Goal: Transaction & Acquisition: Download file/media

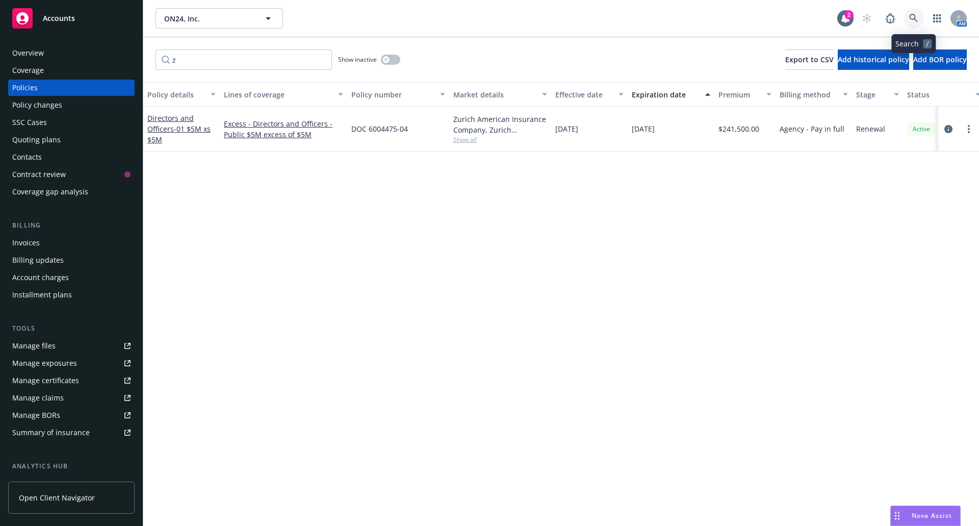
click at [909, 14] on icon at bounding box center [913, 18] width 9 height 9
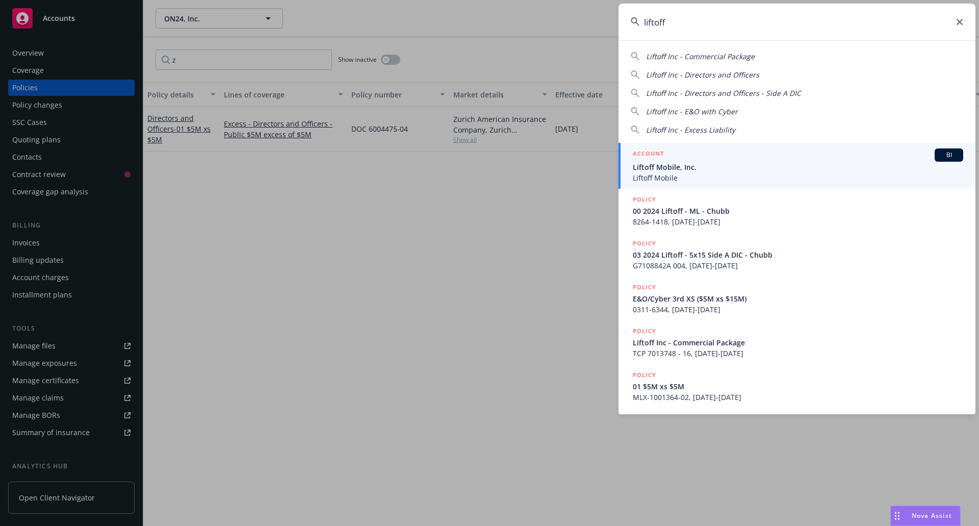
type input "liftoff"
click at [753, 171] on span "Liftoff Mobile, Inc." at bounding box center [798, 167] width 330 height 11
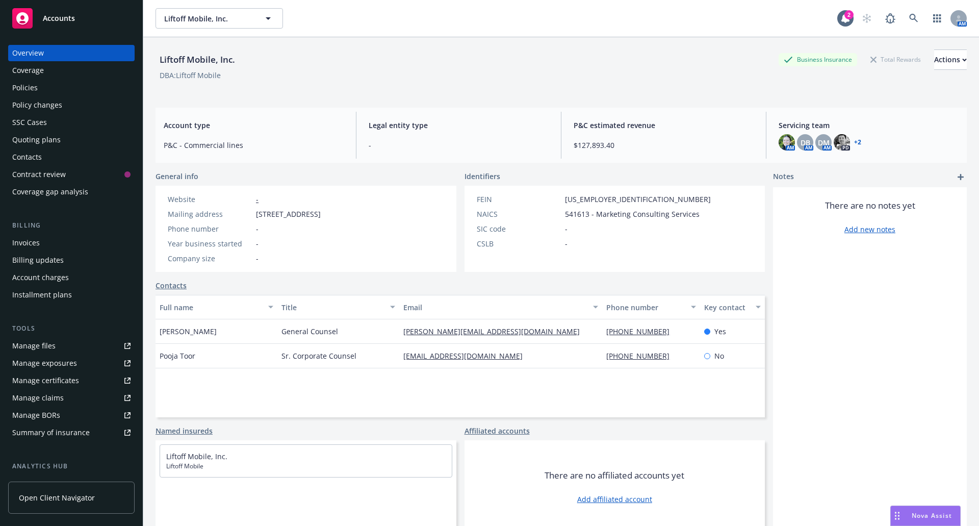
click at [42, 87] on div "Policies" at bounding box center [71, 88] width 118 height 16
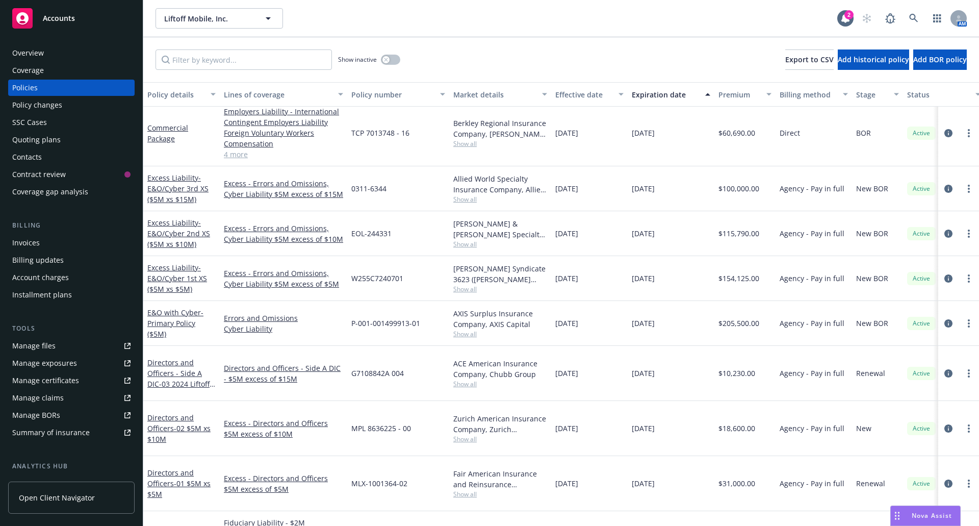
scroll to position [68, 0]
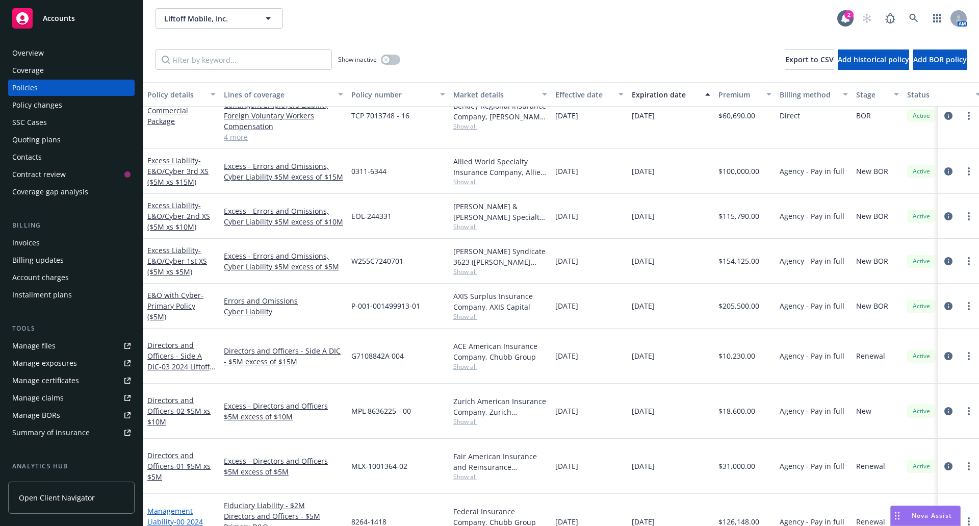
click at [190, 517] on span "- 00 2024 Liftoff - ML - Chubb" at bounding box center [180, 527] width 66 height 20
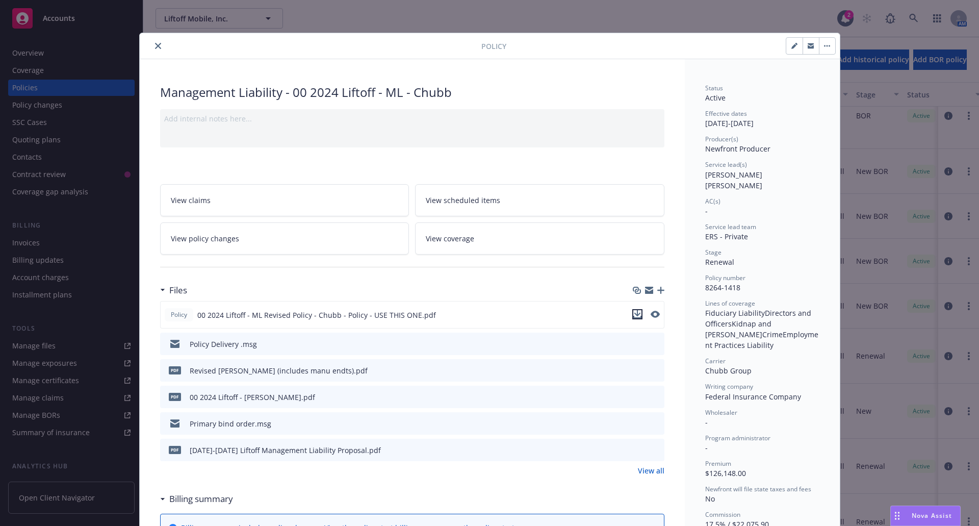
click at [633, 314] on icon "download file" at bounding box center [637, 314] width 8 height 8
click at [155, 44] on icon "close" at bounding box center [158, 46] width 6 height 6
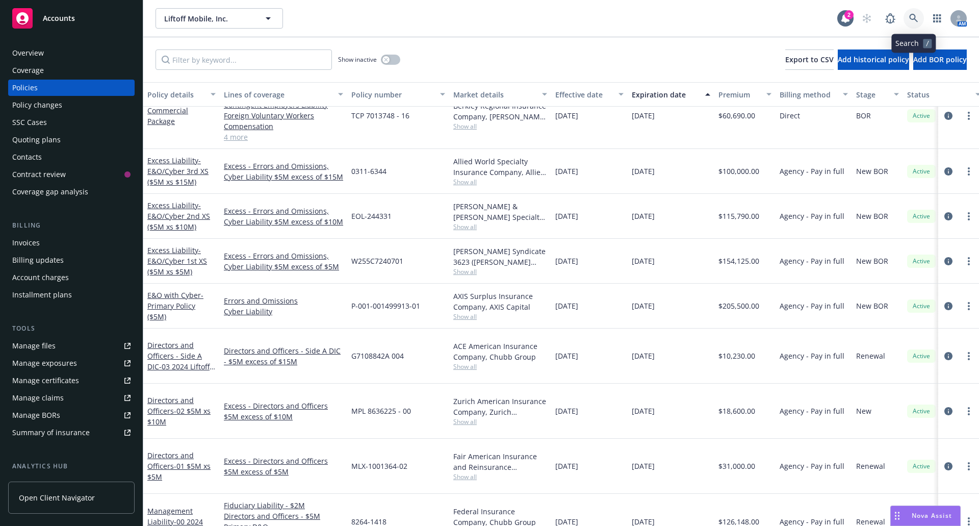
click at [913, 16] on icon at bounding box center [913, 18] width 9 height 9
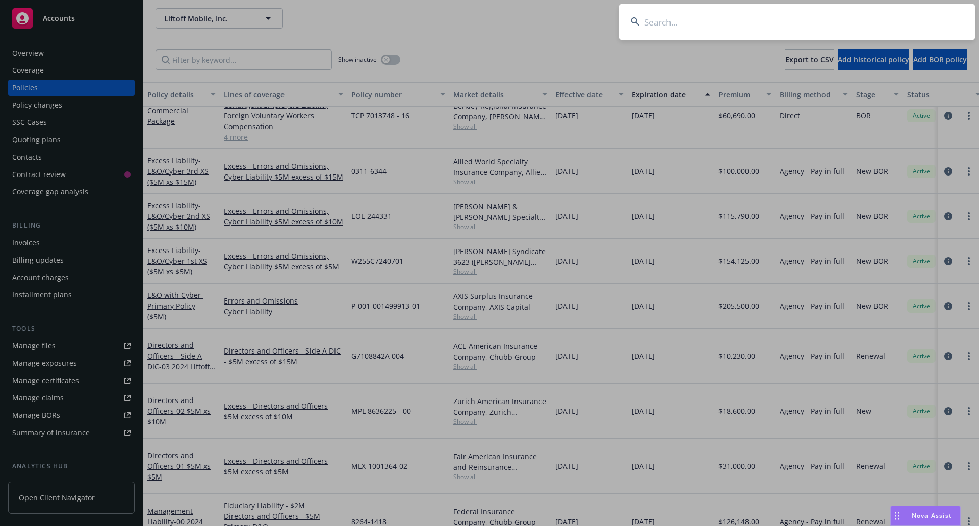
type input "j"
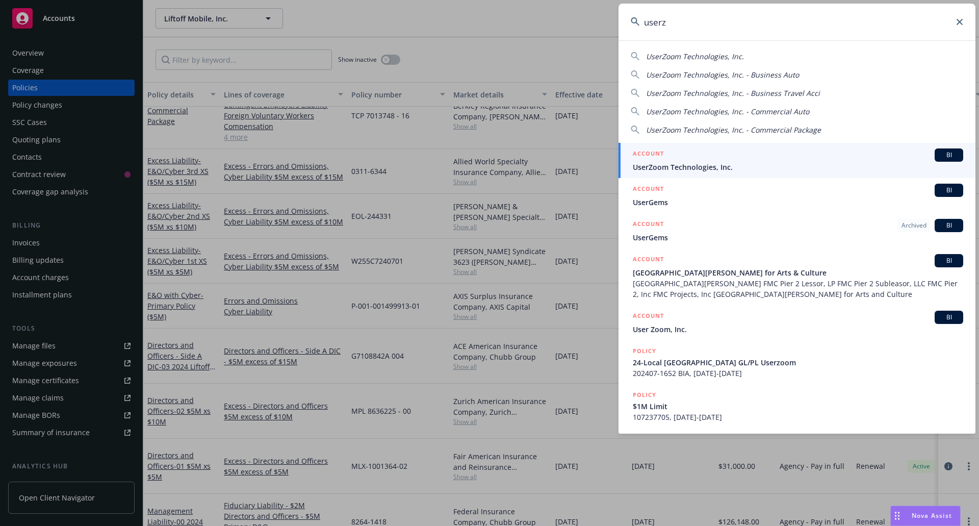
type input "userz"
click at [724, 164] on span "UserZoom Technologies, Inc." at bounding box center [798, 167] width 330 height 11
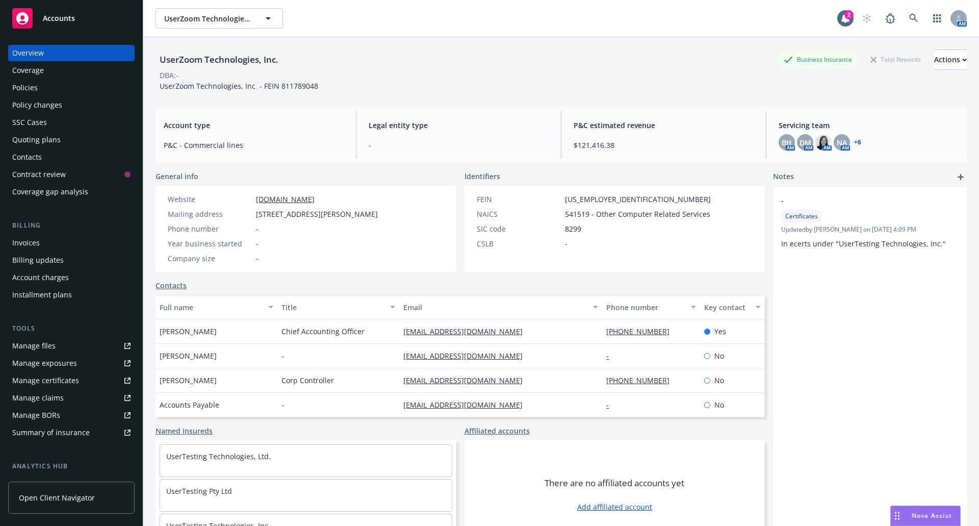
click at [21, 84] on div "Policies" at bounding box center [24, 88] width 25 height 16
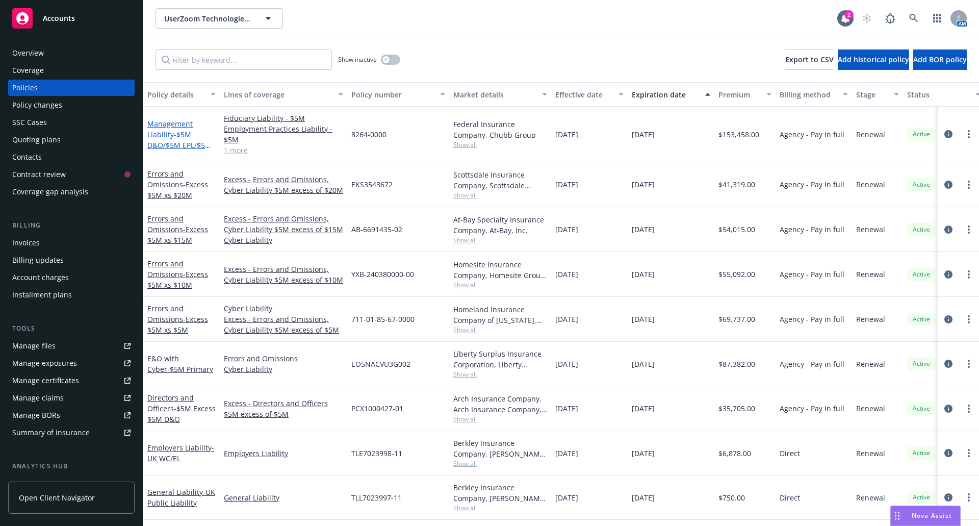
click at [175, 134] on span "- $5M D&O/$5M EPL/$5M FID" at bounding box center [179, 145] width 64 height 31
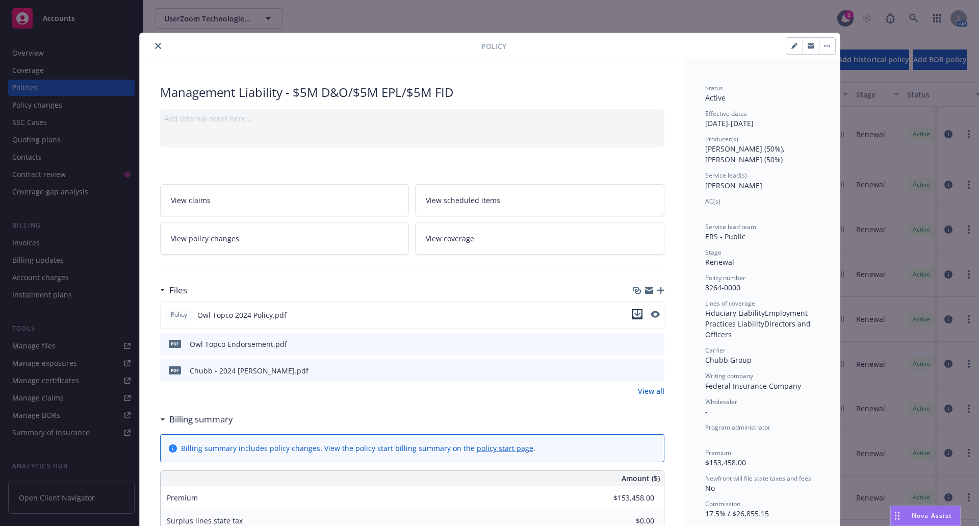
click at [633, 313] on icon "download file" at bounding box center [637, 314] width 8 height 8
